Goal: Transaction & Acquisition: Purchase product/service

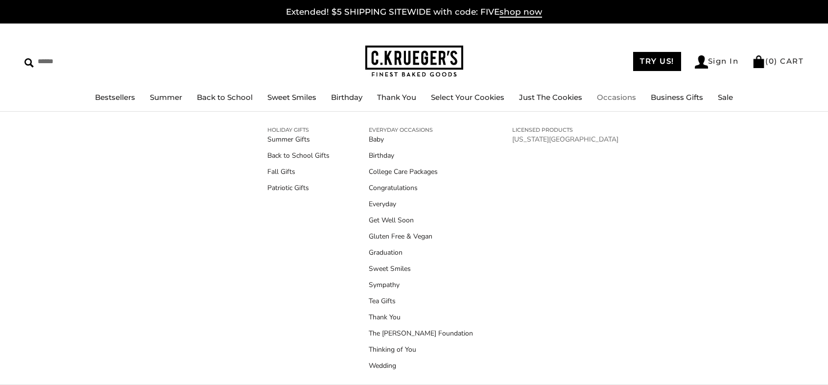
click at [525, 138] on link "[US_STATE][GEOGRAPHIC_DATA]" at bounding box center [565, 139] width 106 height 10
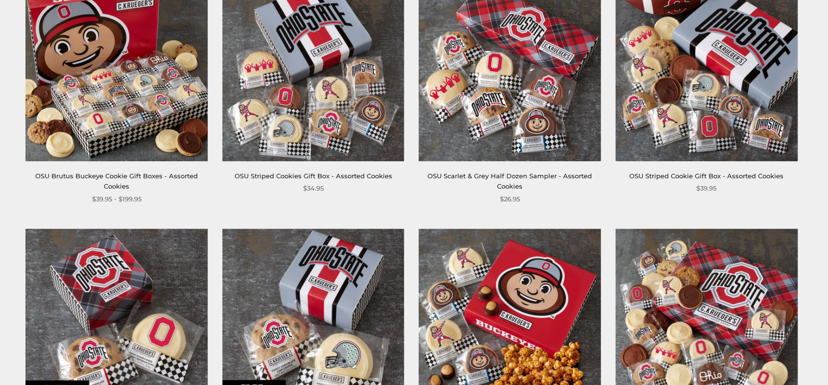
scroll to position [196, 0]
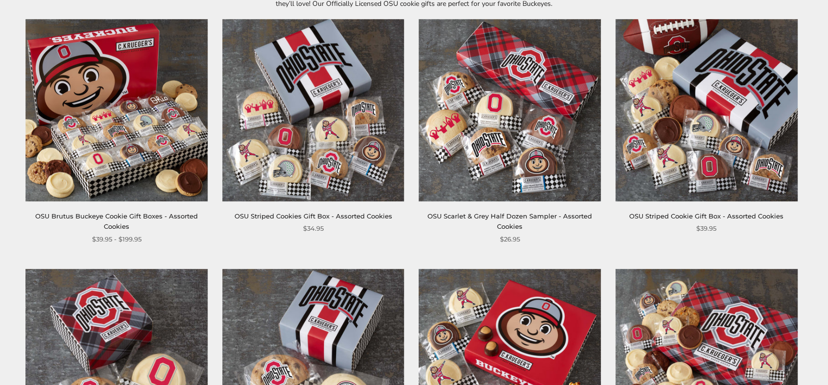
click at [509, 150] on img at bounding box center [510, 110] width 182 height 182
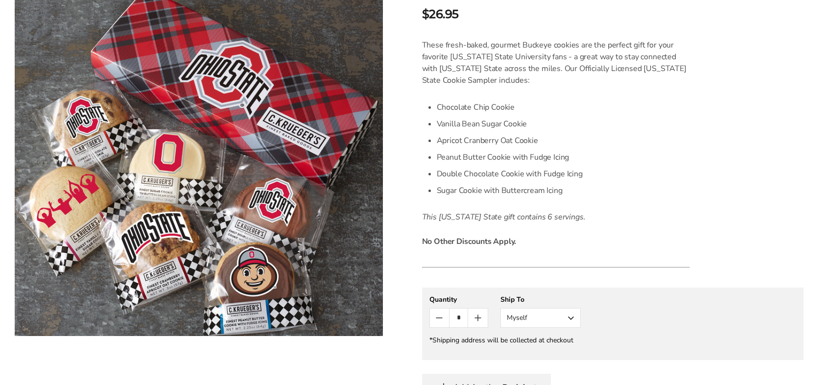
scroll to position [196, 0]
